Goal: Task Accomplishment & Management: Manage account settings

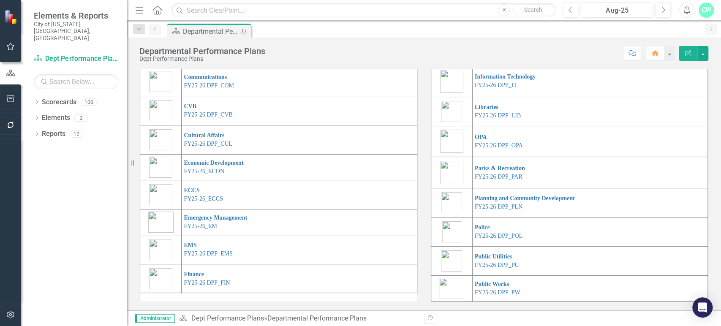
scroll to position [202, 0]
click at [204, 226] on link "FY25-26_EM" at bounding box center [200, 226] width 33 height 6
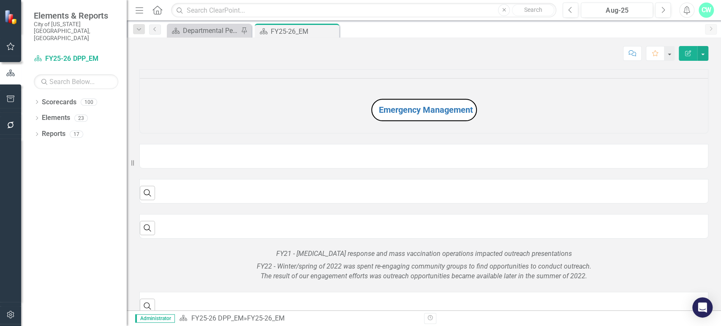
click at [30, 122] on div "Dropdown Scorecards 100 FY24 City Highlights FY25 City Highlights FY24 Budget I…" at bounding box center [74, 211] width 106 height 231
click at [39, 133] on icon "Dropdown" at bounding box center [37, 135] width 6 height 5
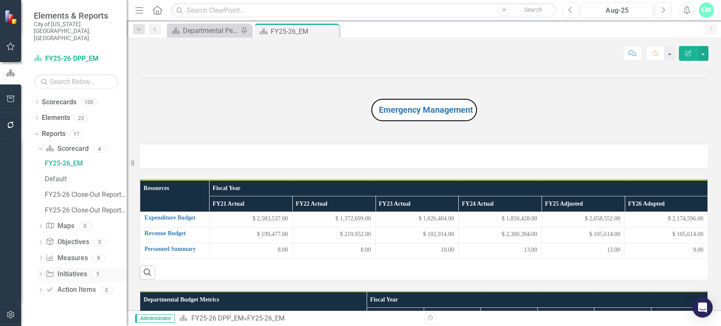
click at [44, 267] on div "Dropdown Initiative Initiatives 5" at bounding box center [82, 275] width 89 height 16
click at [36, 262] on div "Dropdown Scorecard Scorecard 4 FY25-26_EM Default FY25-26 Close-Out Report - In…" at bounding box center [80, 220] width 93 height 157
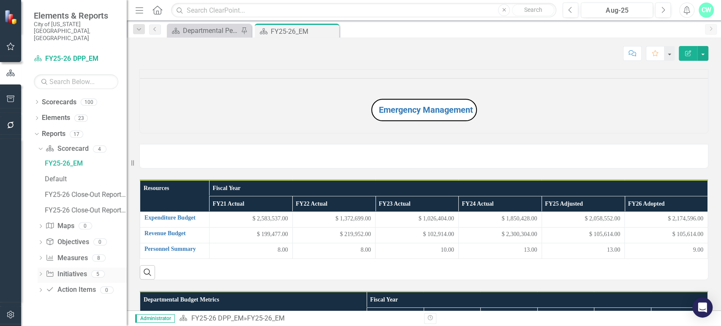
click at [38, 273] on icon "Dropdown" at bounding box center [41, 275] width 6 height 5
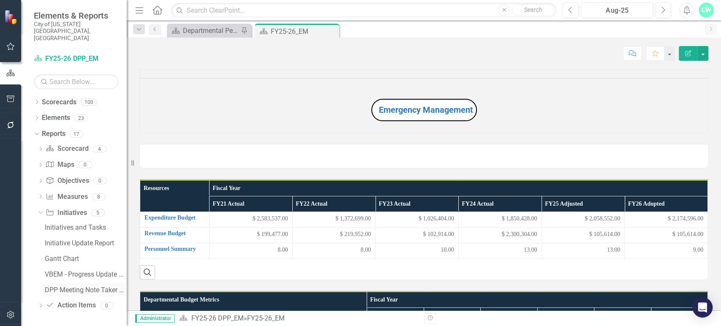
click at [85, 283] on link "DPP Meeting Note Taker Report // VBEM" at bounding box center [85, 290] width 84 height 14
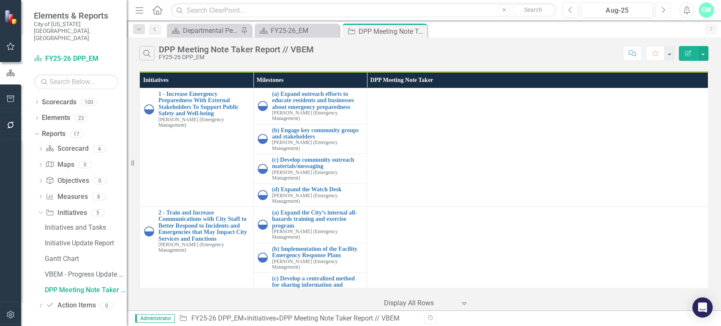
click at [663, 7] on icon "button" at bounding box center [663, 10] width 3 height 6
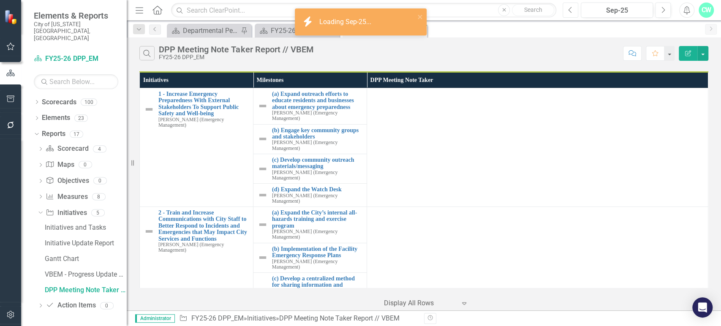
click at [573, 12] on icon "Previous" at bounding box center [570, 10] width 5 height 8
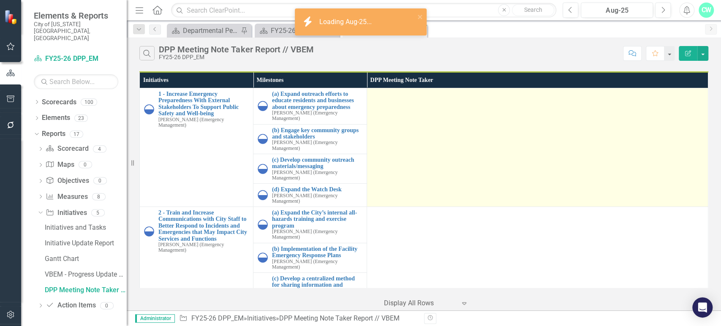
click at [472, 99] on div at bounding box center [537, 96] width 333 height 10
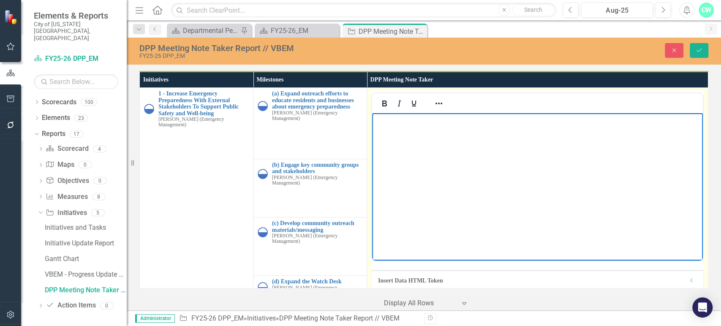
click at [444, 114] on body "Rich Text Area. Press ALT-0 for help." at bounding box center [537, 176] width 331 height 127
click at [437, 102] on icon "Reveal or hide additional toolbar items" at bounding box center [439, 103] width 10 height 10
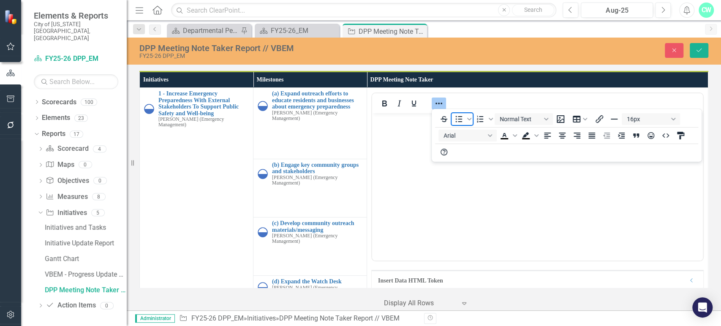
click at [460, 120] on icon "Bullet list" at bounding box center [459, 119] width 10 height 10
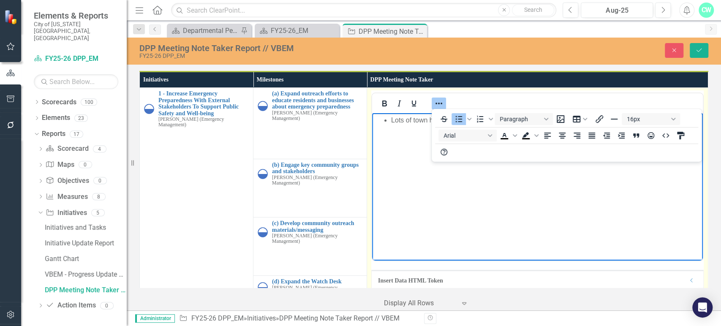
click at [457, 199] on body "Lots of town hall outreach" at bounding box center [537, 176] width 331 height 127
click at [435, 104] on icon "Reveal or hide additional toolbar items" at bounding box center [439, 103] width 10 height 10
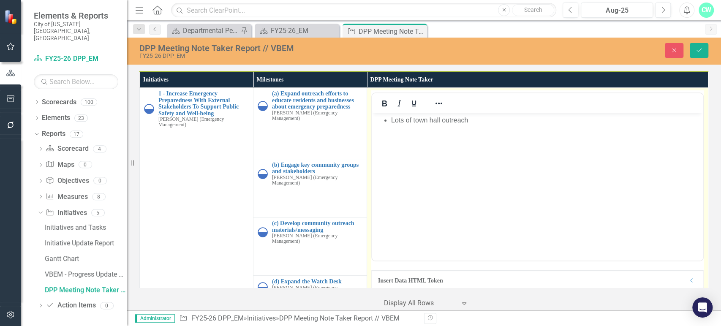
click at [490, 124] on li "Lots of town hall outreach" at bounding box center [546, 120] width 310 height 10
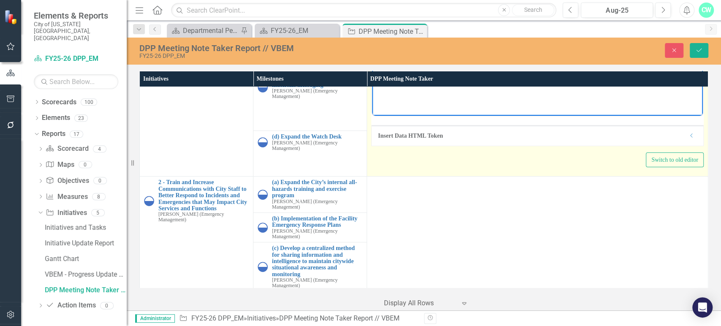
scroll to position [149, 0]
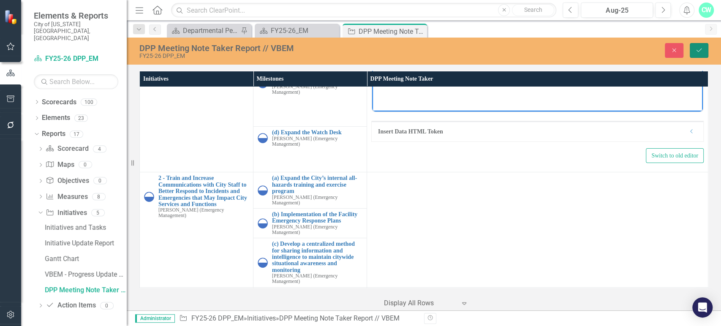
click at [698, 46] on button "Save" at bounding box center [699, 50] width 19 height 15
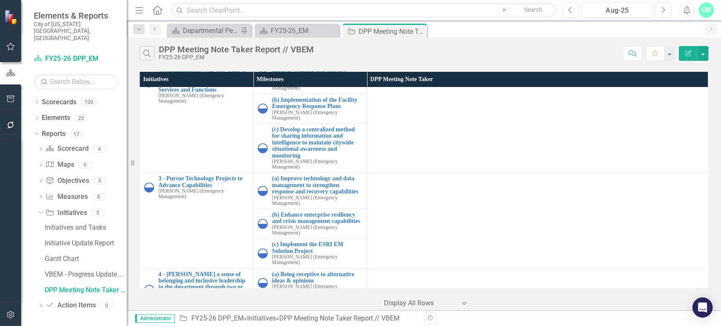
scroll to position [0, 0]
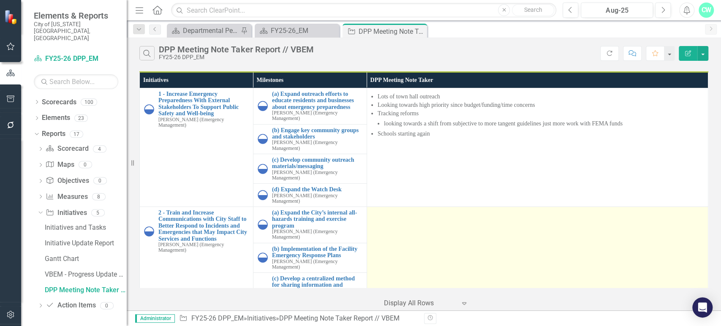
click at [499, 229] on td at bounding box center [537, 264] width 341 height 115
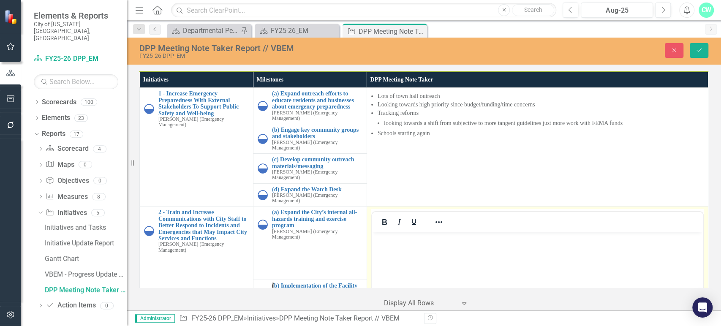
click at [478, 260] on body "Rich Text Area. Press ALT-0 for help." at bounding box center [537, 295] width 331 height 127
click at [436, 221] on icon "Reveal or hide additional toolbar items" at bounding box center [439, 222] width 7 height 2
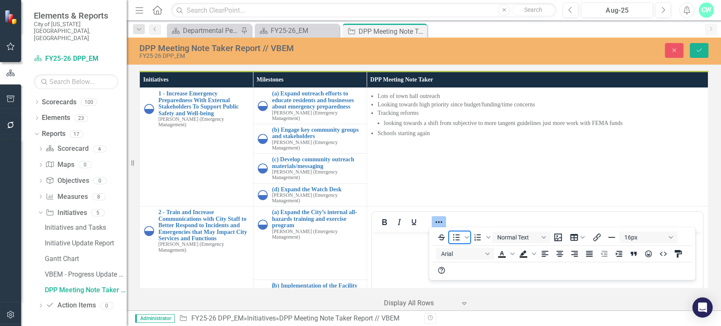
click at [459, 239] on icon "Bullet list" at bounding box center [456, 237] width 10 height 10
click at [413, 247] on body "Rich Text Area. Press ALT-0 for help." at bounding box center [537, 295] width 331 height 127
click at [438, 218] on icon "Reveal or hide additional toolbar items" at bounding box center [439, 222] width 10 height 10
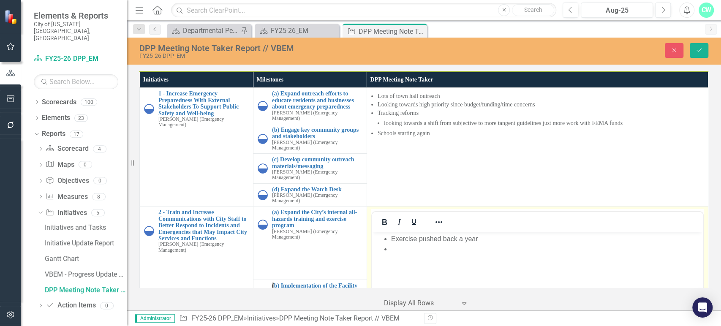
click at [472, 262] on body "Exercise pushed back a year" at bounding box center [537, 295] width 331 height 127
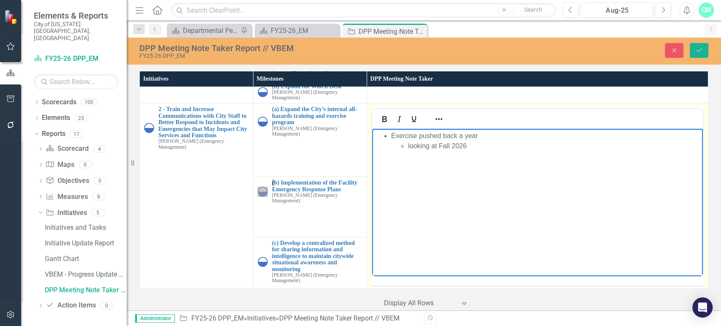
scroll to position [88, 0]
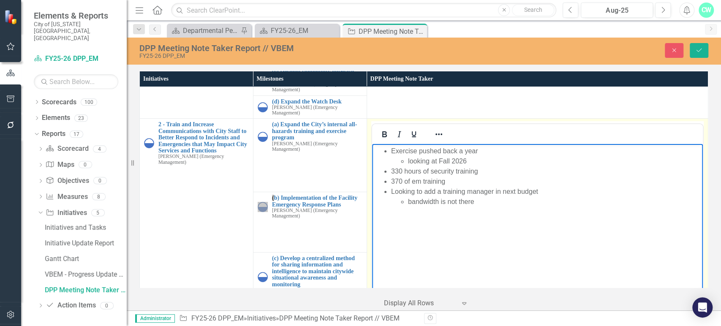
click at [502, 200] on li "bandwidth is not there" at bounding box center [554, 202] width 293 height 10
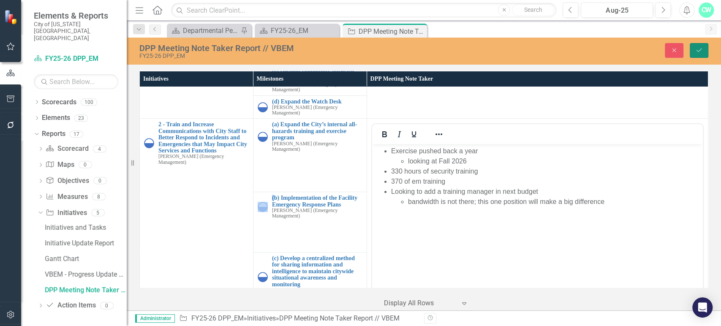
click at [696, 53] on icon "Save" at bounding box center [700, 50] width 8 height 6
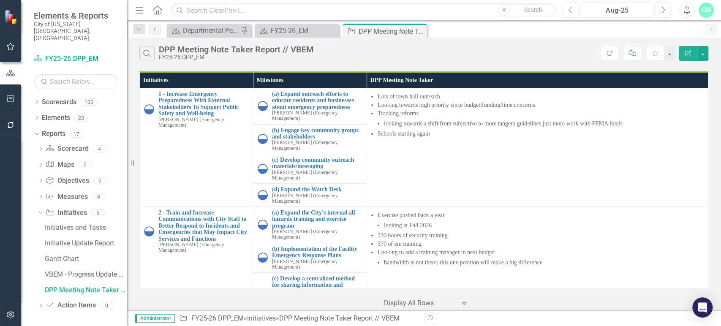
click at [696, 53] on button "Edit Report" at bounding box center [688, 53] width 19 height 15
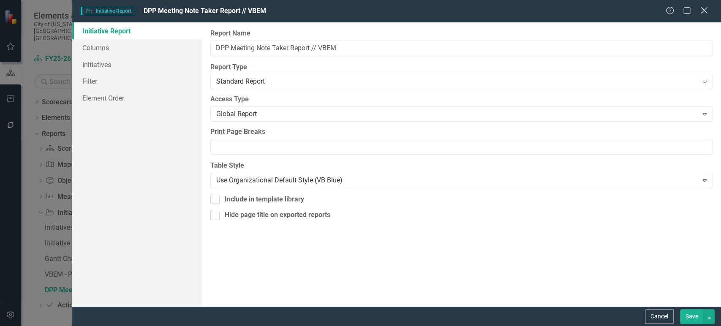
click at [701, 9] on icon "Close" at bounding box center [704, 10] width 11 height 8
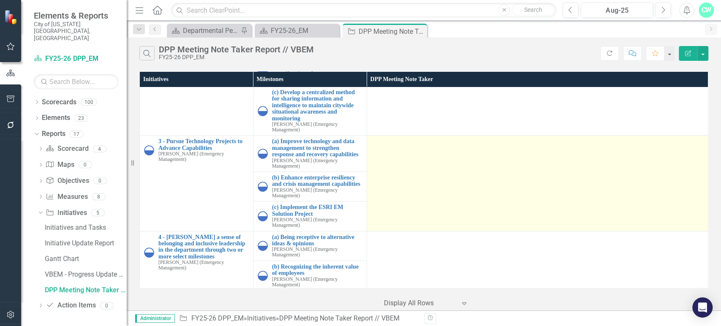
scroll to position [186, 0]
click at [459, 165] on td at bounding box center [537, 184] width 341 height 96
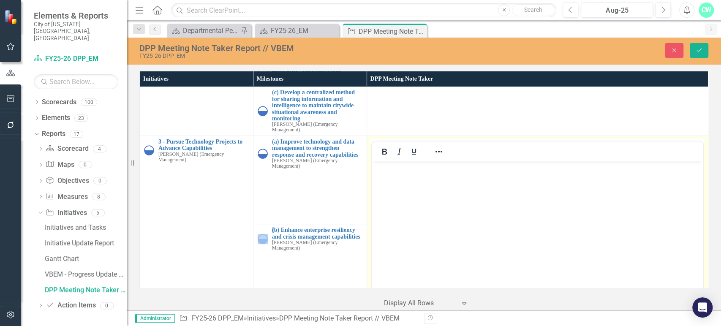
scroll to position [0, 0]
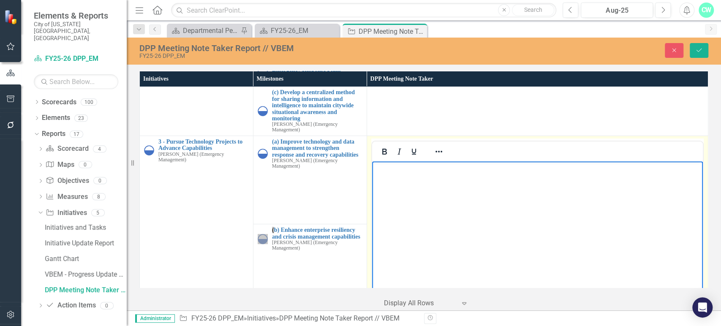
click at [466, 203] on body "Rich Text Area. Press ALT-0 for help." at bounding box center [537, 224] width 331 height 127
click at [436, 151] on icon "Reveal or hide additional toolbar items" at bounding box center [439, 152] width 7 height 2
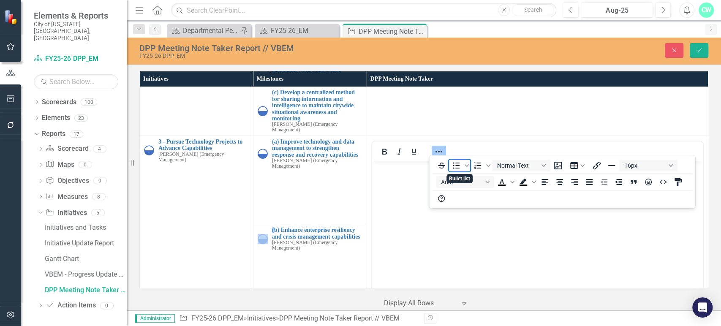
click at [460, 169] on icon "Bullet list" at bounding box center [456, 166] width 10 height 10
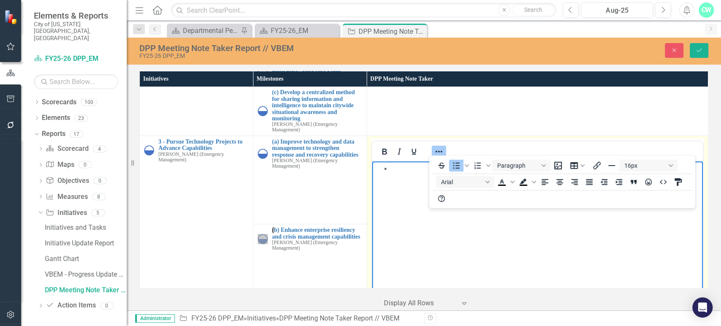
click at [413, 173] on body "Rich Text Area. Press ALT-0 for help." at bounding box center [537, 224] width 331 height 127
click at [440, 147] on icon "Reveal or hide additional toolbar items" at bounding box center [439, 152] width 10 height 10
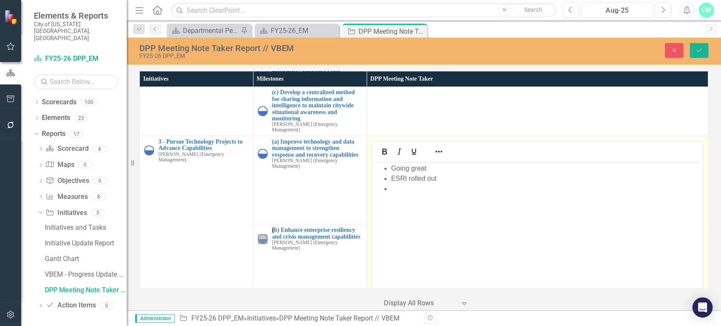
click at [429, 186] on li "Rich Text Area. Press ALT-0 for help." at bounding box center [546, 188] width 310 height 10
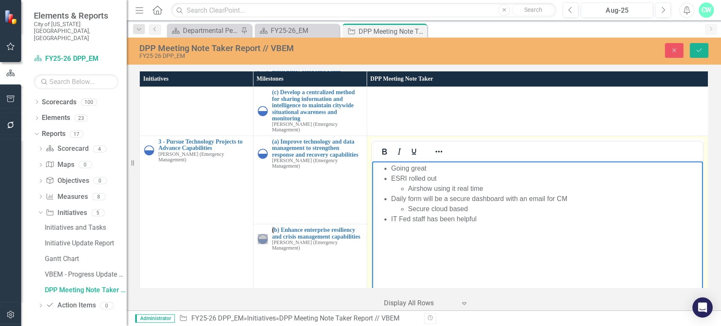
click at [429, 187] on li "Airshow using it real time" at bounding box center [554, 188] width 293 height 10
click at [494, 231] on body "Going great ESRI rolled out Airshow using it real time Daily form will be a sec…" at bounding box center [537, 224] width 331 height 127
click at [464, 256] on li "Main EOC is done" at bounding box center [546, 259] width 310 height 10
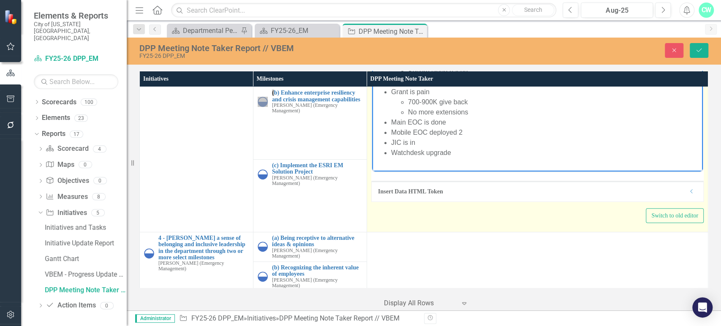
scroll to position [325, 0]
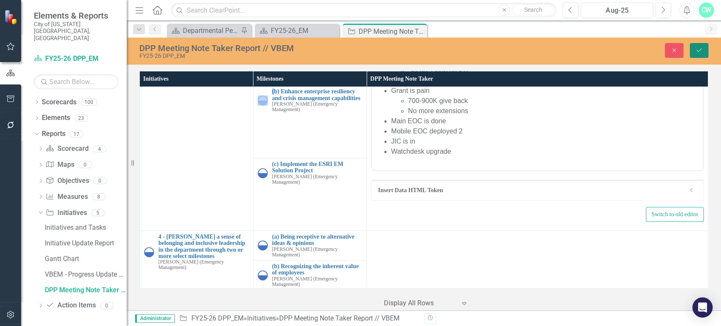
click at [701, 49] on icon "Save" at bounding box center [700, 50] width 8 height 6
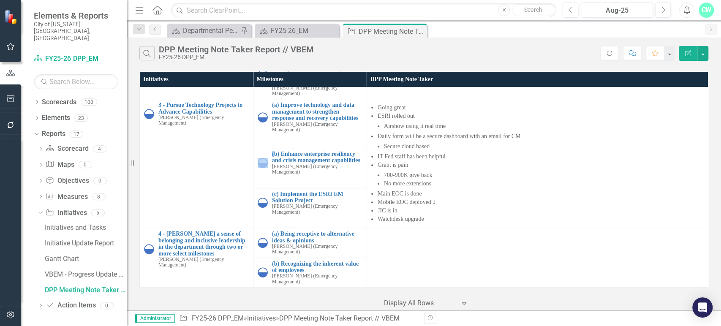
scroll to position [0, 0]
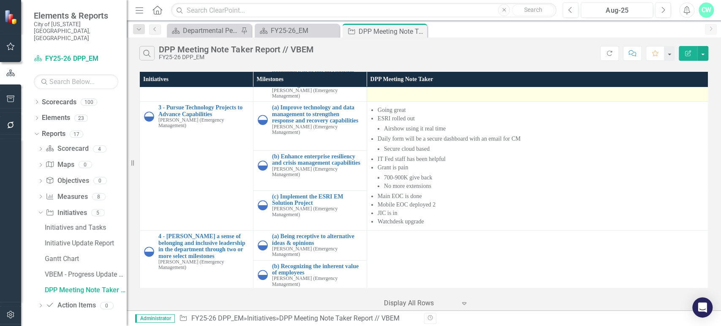
click at [539, 209] on li "JIC is in" at bounding box center [541, 213] width 326 height 8
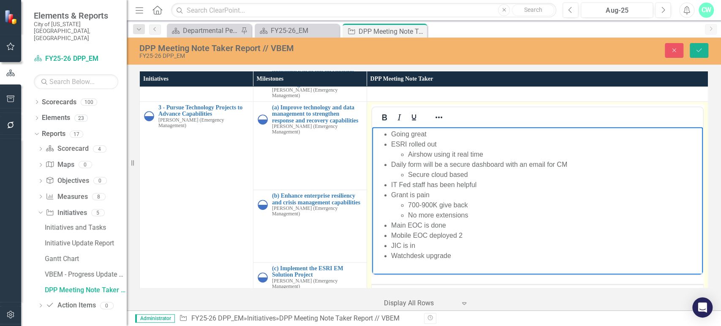
click at [466, 260] on li "Watchdesk upgrade" at bounding box center [546, 256] width 310 height 10
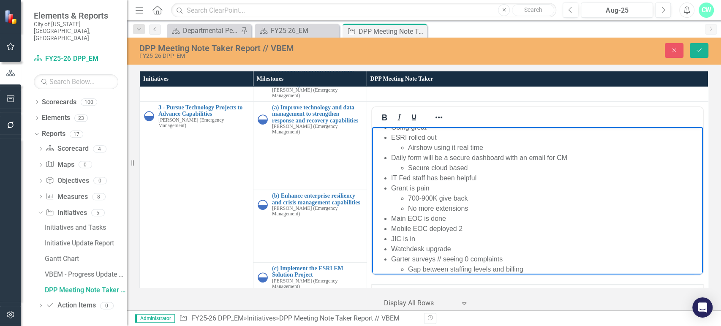
scroll to position [17, 0]
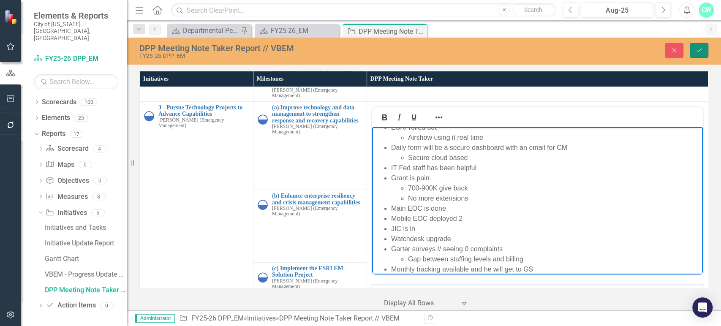
click at [697, 52] on icon "Save" at bounding box center [700, 50] width 8 height 6
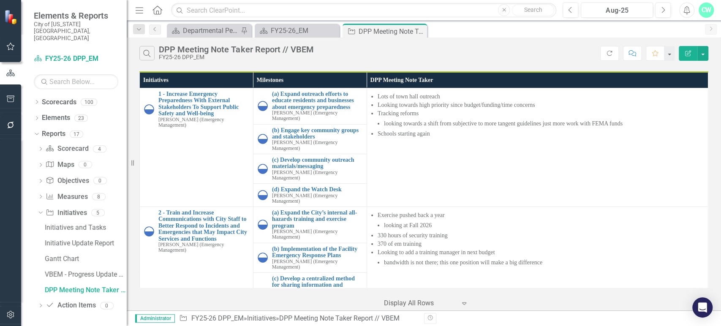
scroll to position [249, 0]
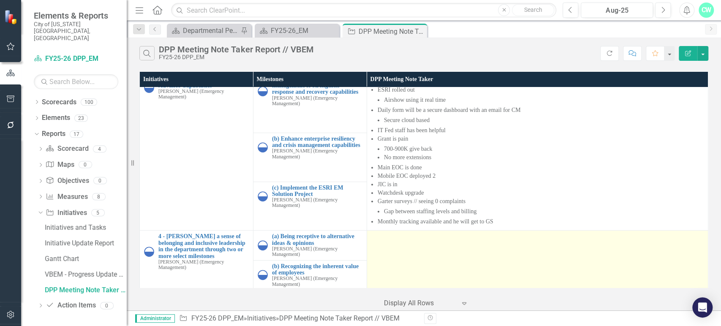
click at [450, 241] on div at bounding box center [537, 238] width 333 height 10
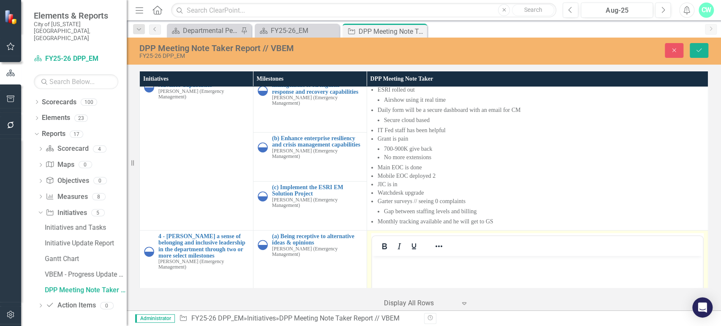
scroll to position [0, 0]
click at [433, 279] on body "Rich Text Area. Press ALT-0 for help." at bounding box center [537, 319] width 331 height 127
click at [481, 281] on body "Rich Text Area. Press ALT-0 for help." at bounding box center [537, 319] width 331 height 127
click at [439, 251] on div at bounding box center [439, 246] width 25 height 16
click at [439, 248] on icon "Reveal or hide additional toolbar items" at bounding box center [439, 246] width 10 height 10
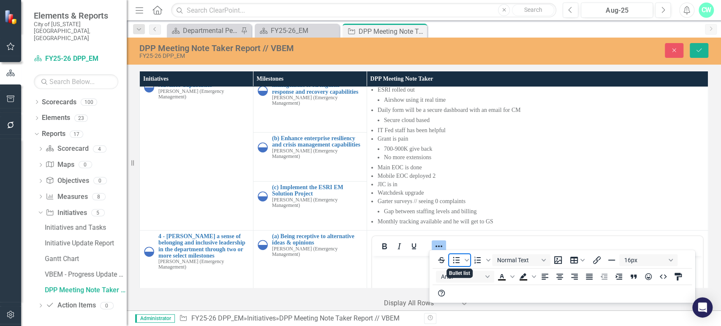
click at [455, 263] on icon "Bullet list" at bounding box center [456, 260] width 10 height 10
click at [412, 265] on li "Rich Text Area. Press ALT-0 for help." at bounding box center [546, 263] width 310 height 10
click at [436, 246] on icon "Reveal or hide additional toolbar items" at bounding box center [439, 247] width 7 height 2
click at [385, 274] on body "Lot of work with OPA" at bounding box center [537, 319] width 331 height 127
click at [441, 245] on div at bounding box center [439, 246] width 25 height 16
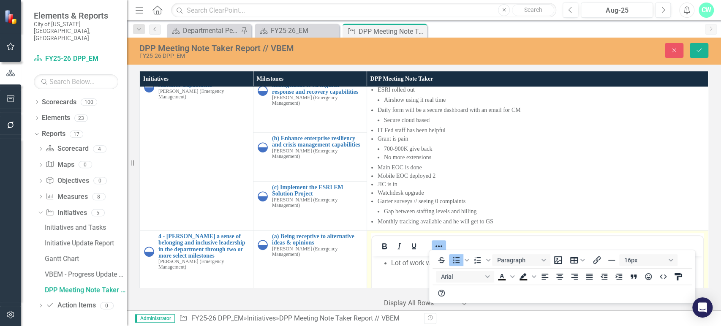
click at [440, 244] on icon "Reveal or hide additional toolbar items" at bounding box center [439, 246] width 10 height 10
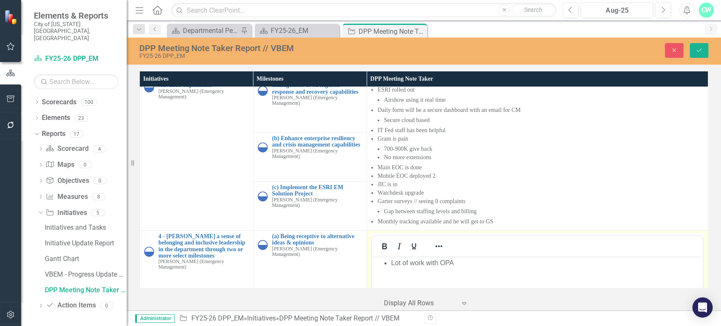
click at [473, 259] on li "Lot of work with OPA" at bounding box center [546, 263] width 310 height 10
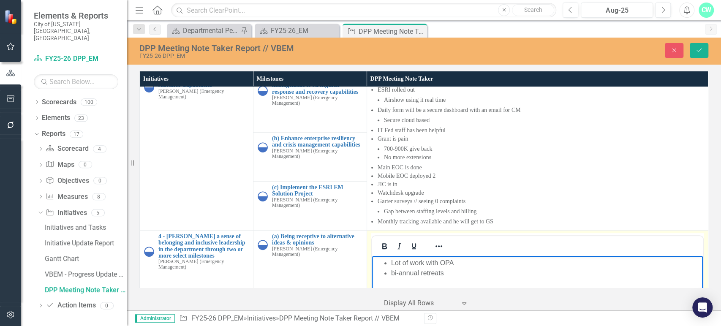
scroll to position [423, 0]
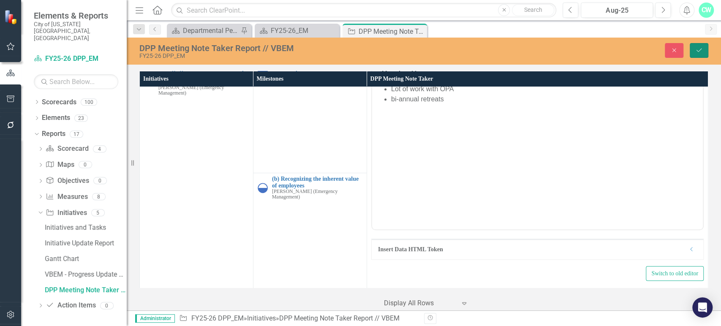
click at [696, 49] on icon "Save" at bounding box center [700, 50] width 8 height 6
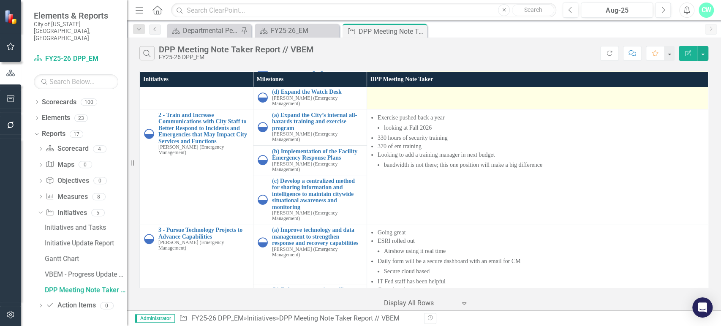
scroll to position [98, 0]
click at [566, 150] on li "Looking to add a training manager in next budget bandwidth is not there; this o…" at bounding box center [541, 159] width 326 height 19
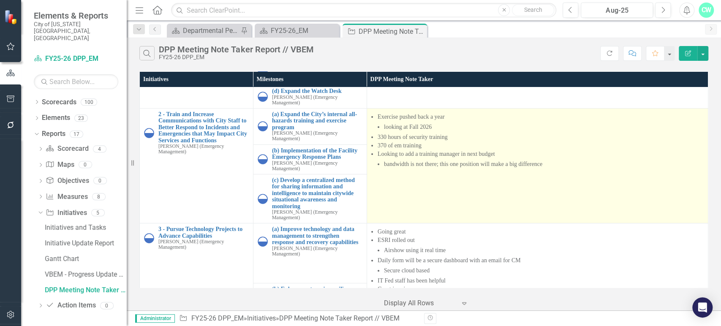
scroll to position [249, 0]
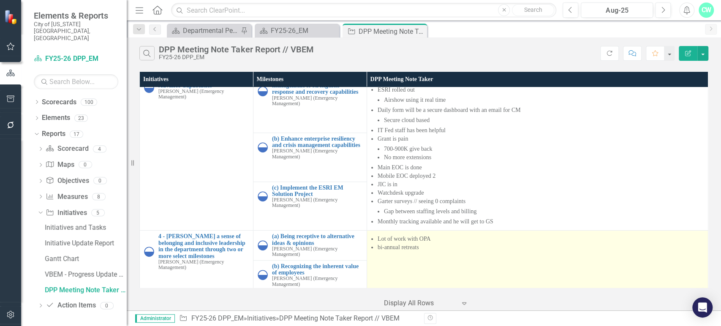
click at [435, 264] on td "Lot of work with OPA bi-annual retreats" at bounding box center [537, 261] width 341 height 60
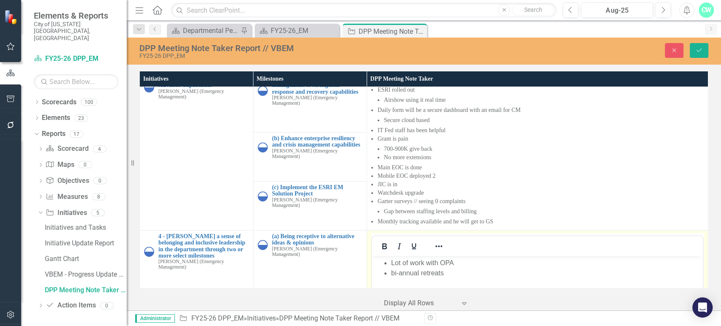
scroll to position [0, 0]
click at [438, 265] on li "Lot of work with OPA" at bounding box center [546, 263] width 310 height 10
click at [456, 270] on li "bi-annual retreats" at bounding box center [546, 273] width 310 height 10
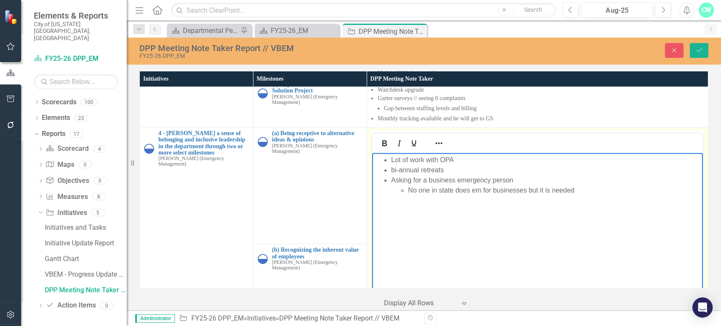
scroll to position [374, 0]
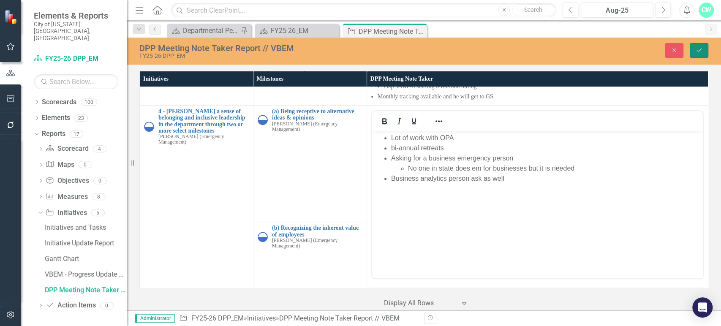
click at [699, 49] on icon "Save" at bounding box center [700, 50] width 8 height 6
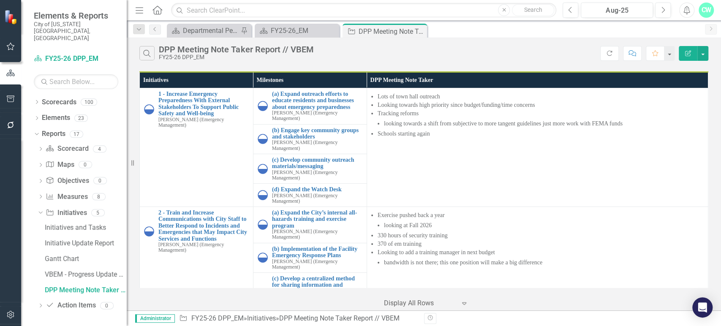
drag, startPoint x: 699, startPoint y: 49, endPoint x: 676, endPoint y: 53, distance: 22.8
click at [676, 53] on div "Search DPP Meeting Note Taker Report // VBEM FY25-26 DPP_EM Refresh Comment Fav…" at bounding box center [424, 51] width 595 height 27
click at [676, 53] on div "Edit Report" at bounding box center [692, 53] width 34 height 15
